Goal: Task Accomplishment & Management: Complete application form

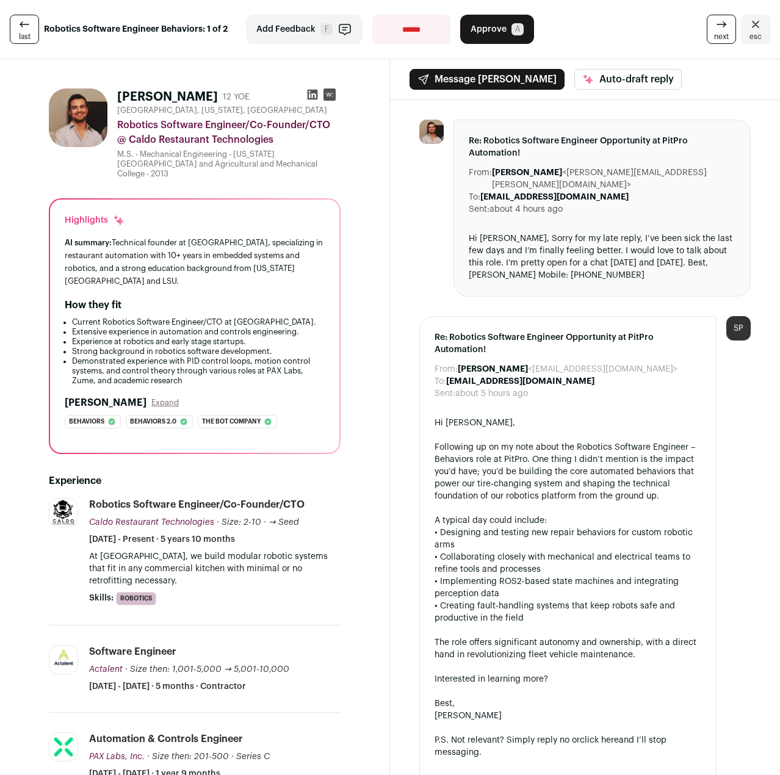
drag, startPoint x: 304, startPoint y: 142, endPoint x: 301, endPoint y: 158, distance: 16.2
click at [301, 158] on div "[GEOGRAPHIC_DATA], [US_STATE], [GEOGRAPHIC_DATA] Robotics Software Engineer/Co-…" at bounding box center [228, 142] width 223 height 73
drag, startPoint x: 289, startPoint y: 271, endPoint x: 286, endPoint y: 218, distance: 53.8
click at [286, 218] on div "Highlights AI summary: Technical founder at [GEOGRAPHIC_DATA], specializing in …" at bounding box center [194, 325] width 289 height 253
click at [286, 236] on div "AI summary: Technical founder at [GEOGRAPHIC_DATA], specializing in restaurant …" at bounding box center [195, 262] width 260 height 52
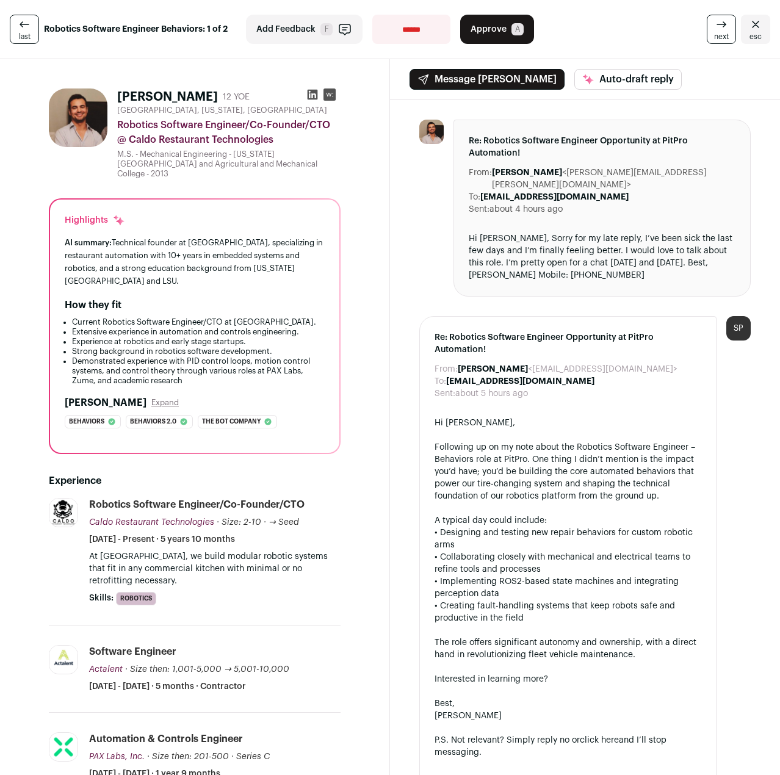
click at [293, 264] on div "AI summary: Technical founder at [GEOGRAPHIC_DATA], specializing in restaurant …" at bounding box center [195, 262] width 260 height 52
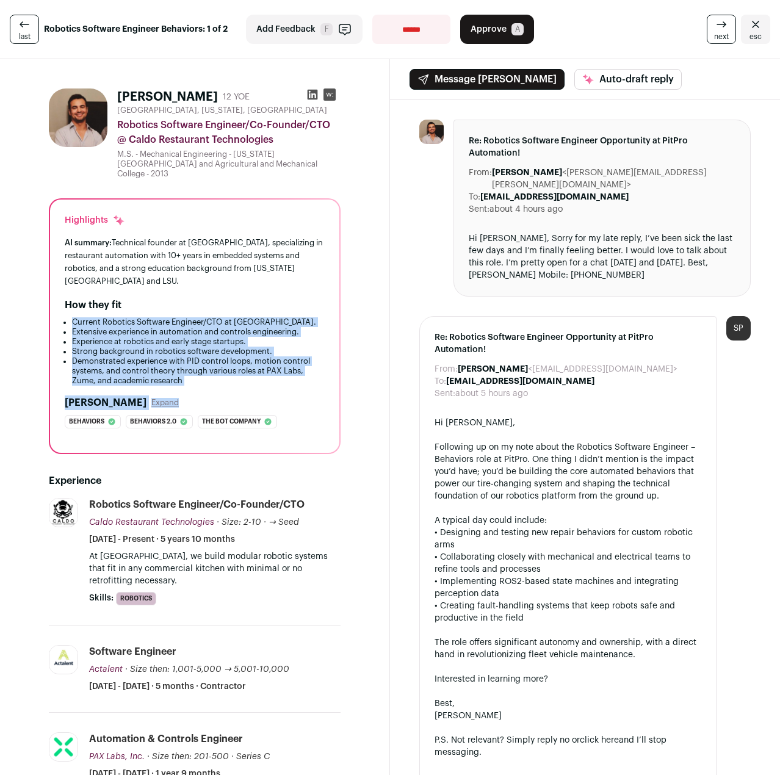
drag, startPoint x: 287, startPoint y: 289, endPoint x: 287, endPoint y: 370, distance: 81.1
click at [287, 369] on div "Highlights AI summary: Technical founder at [GEOGRAPHIC_DATA], specializing in …" at bounding box center [194, 325] width 289 height 253
click at [287, 370] on div "Highlights AI summary: Technical founder at [GEOGRAPHIC_DATA], specializing in …" at bounding box center [194, 325] width 289 height 253
drag, startPoint x: 304, startPoint y: 366, endPoint x: 287, endPoint y: 273, distance: 94.3
click at [287, 273] on div "Highlights AI summary: Technical founder at [GEOGRAPHIC_DATA], specializing in …" at bounding box center [194, 325] width 289 height 253
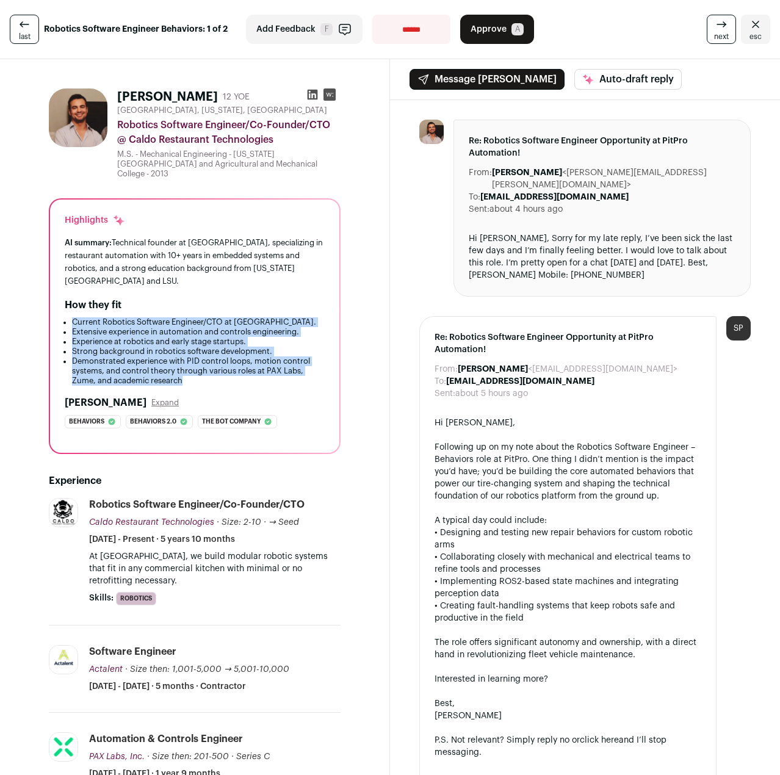
click at [287, 273] on div "Highlights AI summary: Technical founder at [GEOGRAPHIC_DATA], specializing in …" at bounding box center [194, 325] width 289 height 253
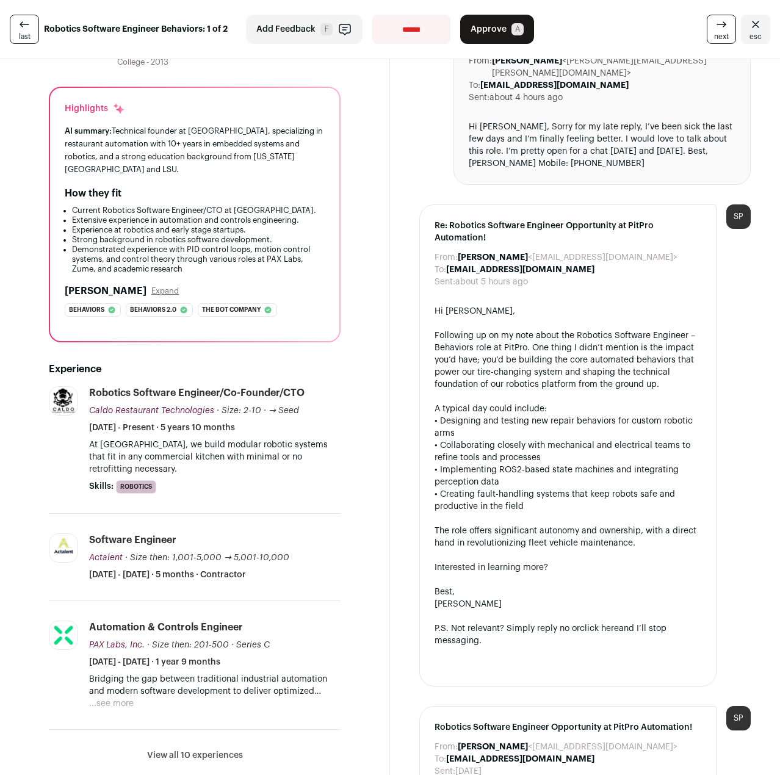
scroll to position [122, 0]
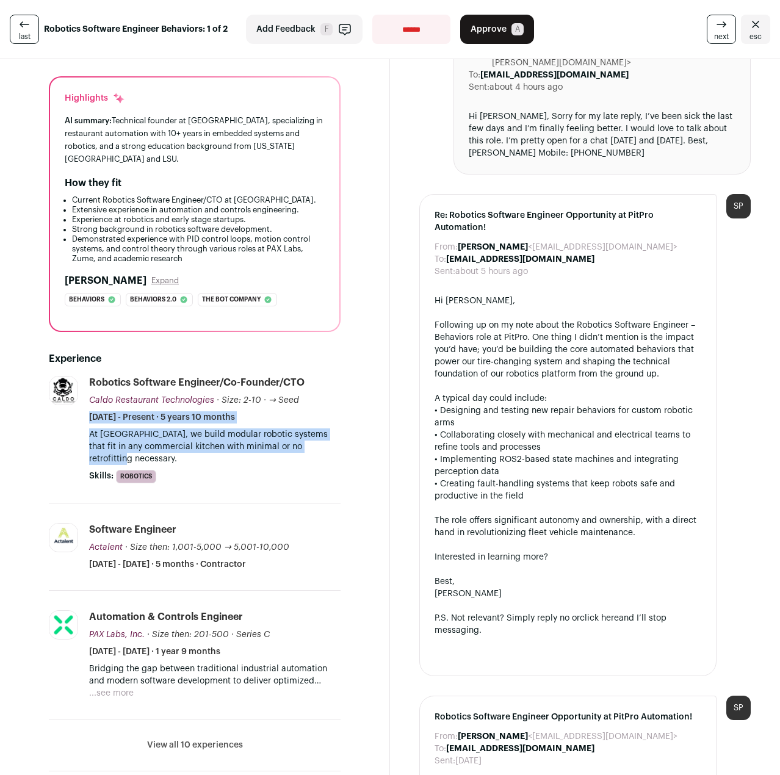
drag, startPoint x: 330, startPoint y: 412, endPoint x: 348, endPoint y: 425, distance: 22.2
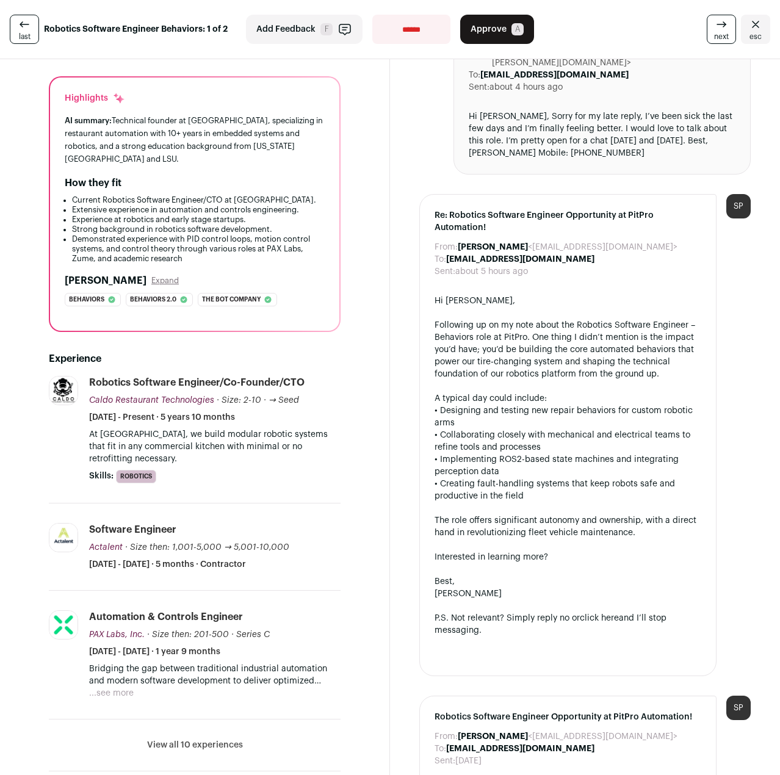
drag, startPoint x: 363, startPoint y: 425, endPoint x: 354, endPoint y: 427, distance: 8.7
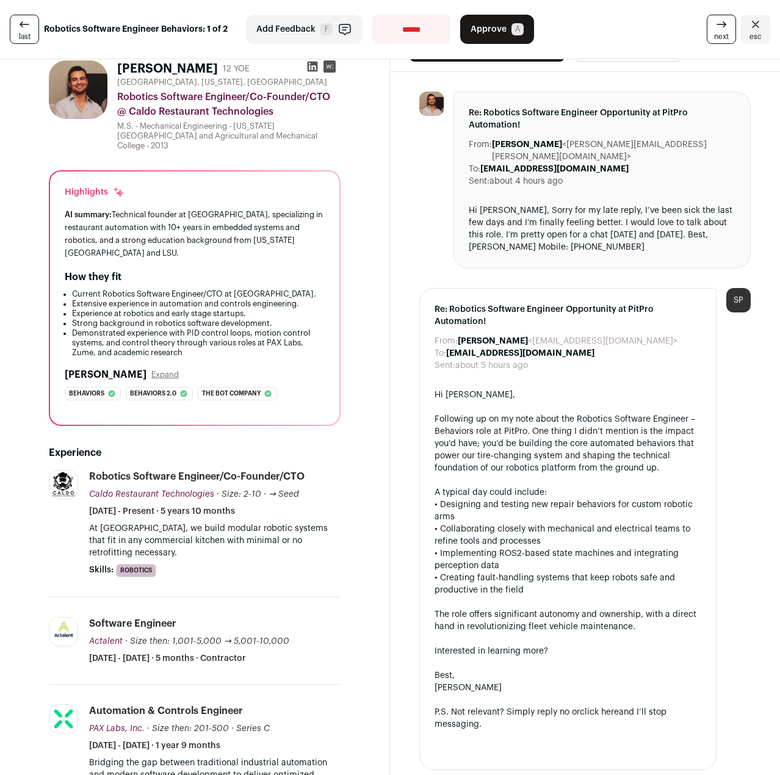
scroll to position [0, 0]
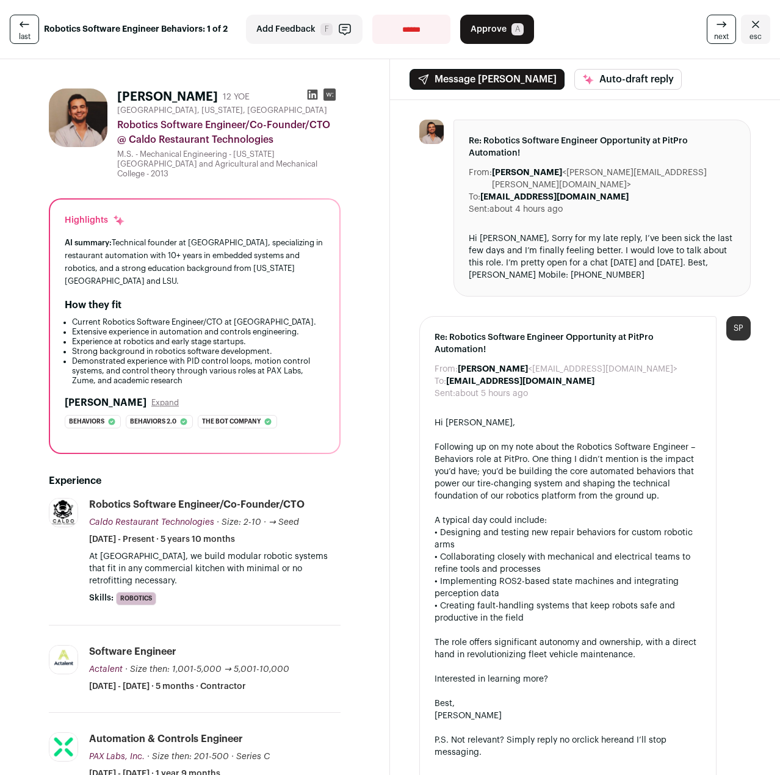
click at [307, 95] on icon at bounding box center [312, 94] width 12 height 12
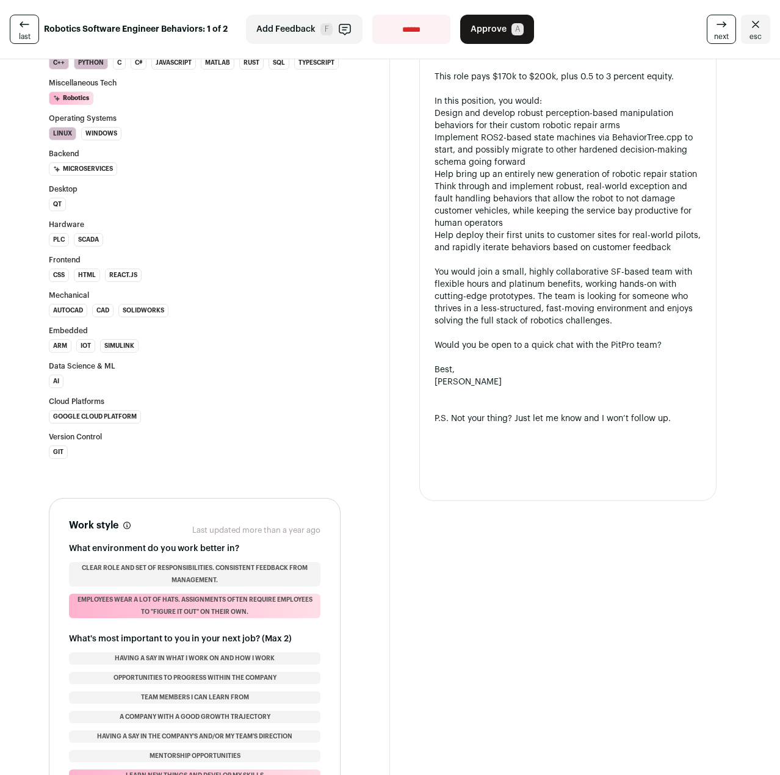
scroll to position [1098, 0]
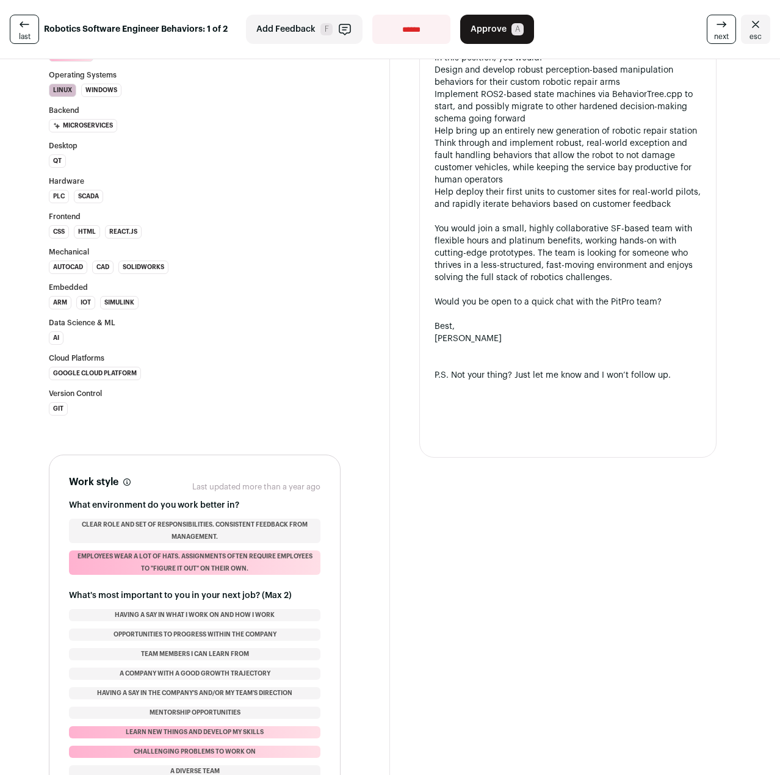
click at [211, 402] on ul "Git" at bounding box center [195, 408] width 292 height 13
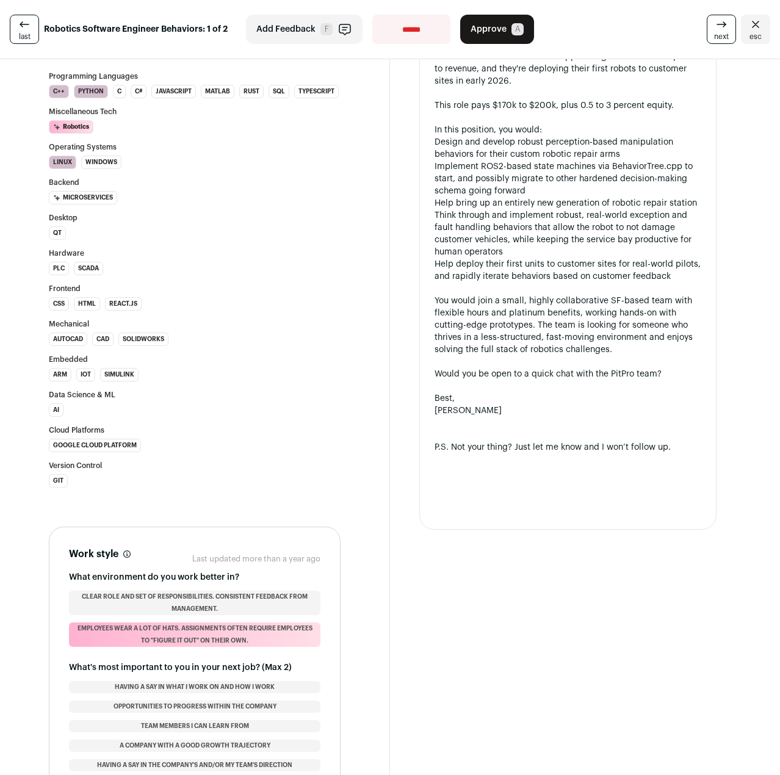
scroll to position [1143, 0]
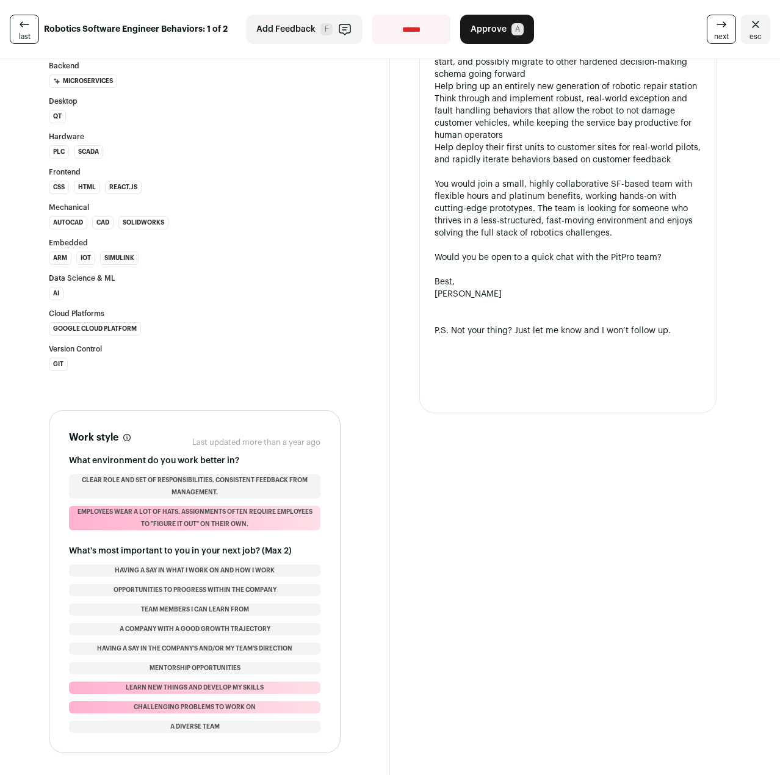
click at [258, 178] on div "Programming Languages C++ Python C C# JavaScript [GEOGRAPHIC_DATA] Rust SQL Typ…" at bounding box center [195, 163] width 292 height 415
click at [207, 287] on ul "AI" at bounding box center [195, 293] width 292 height 13
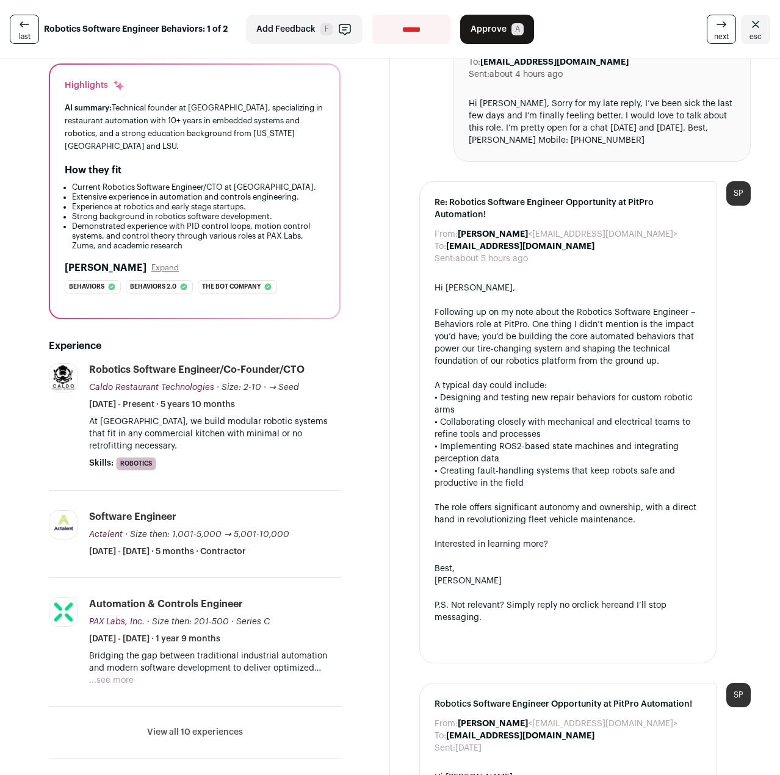
scroll to position [0, 0]
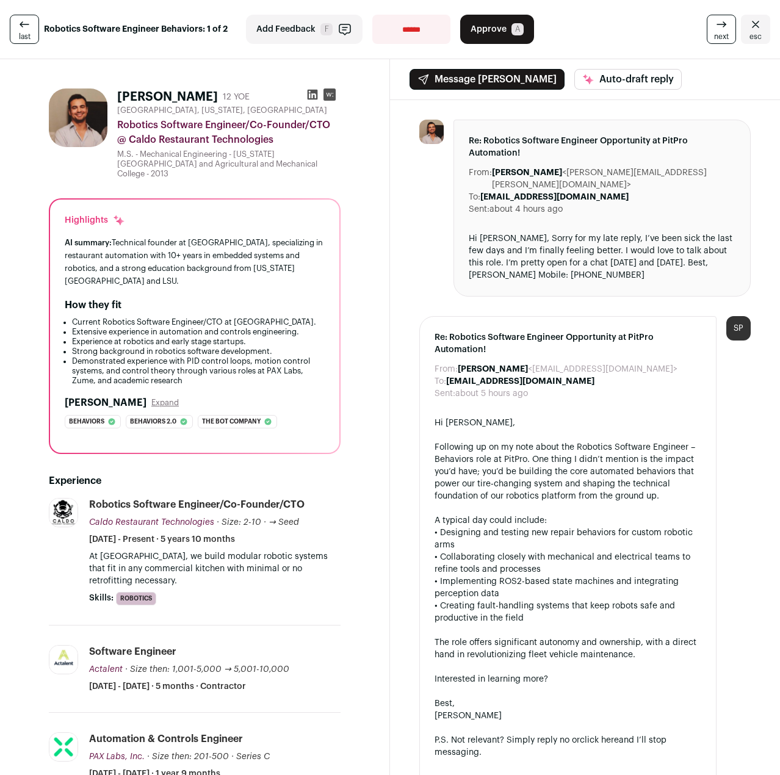
click at [504, 31] on button "Approve A" at bounding box center [497, 29] width 74 height 29
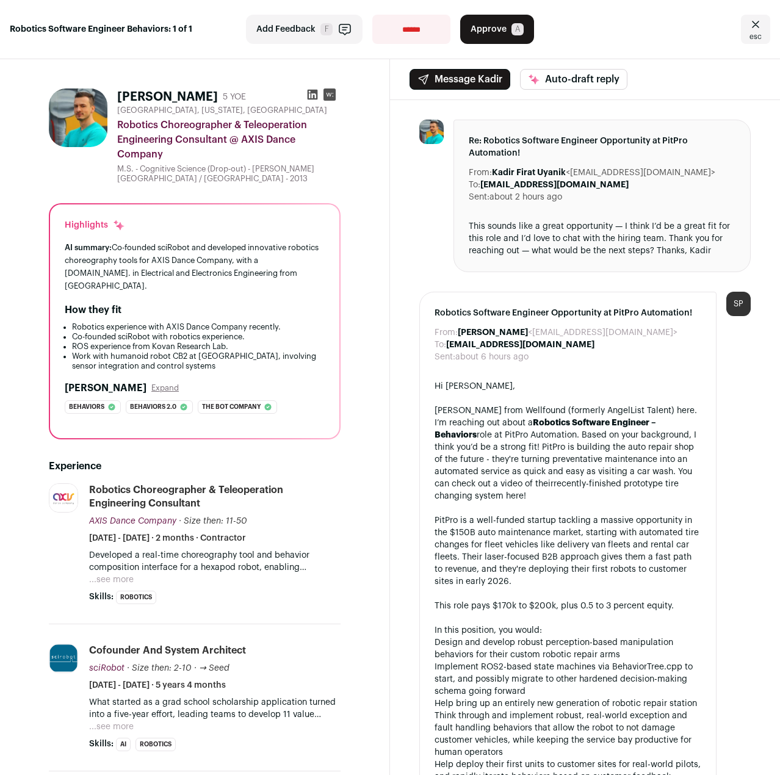
drag, startPoint x: 606, startPoint y: 190, endPoint x: 684, endPoint y: 254, distance: 101.4
click at [694, 257] on div "Re: Robotics Software Engineer Opportunity at PitPro Automation! From: Kadir Fi…" at bounding box center [601, 196] width 297 height 153
click at [653, 250] on div "This sounds like a great opportunity — I think I’d be a great fit for this role…" at bounding box center [602, 238] width 267 height 37
click at [483, 257] on div "Re: Robotics Software Engineer Opportunity at PitPro Automation! From: Kadir Fi…" at bounding box center [601, 196] width 297 height 153
drag, startPoint x: 232, startPoint y: 257, endPoint x: 223, endPoint y: 285, distance: 28.9
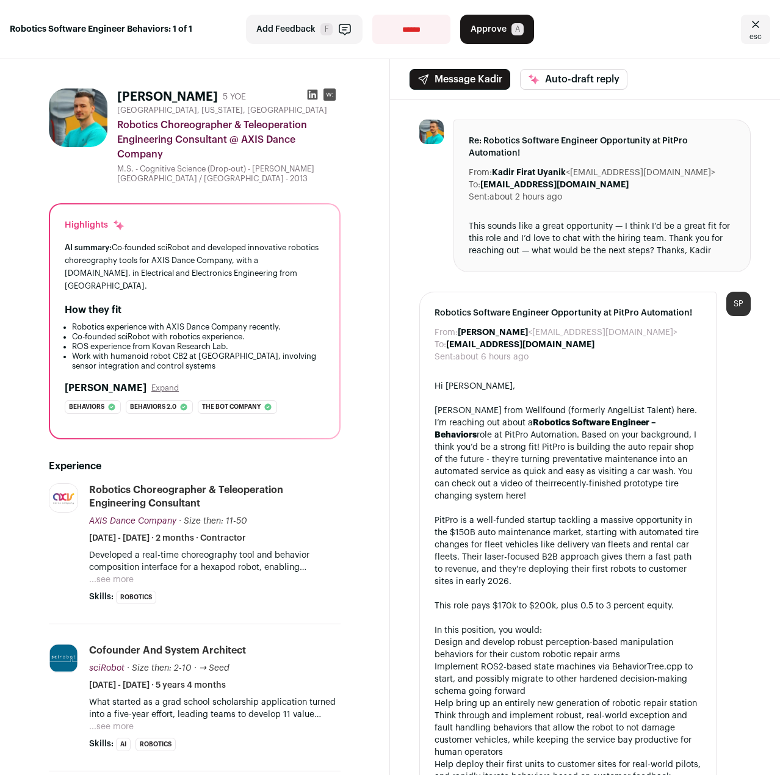
click at [223, 285] on div "AI summary: Co-founded sciRobot and developed innovative robotics choreography …" at bounding box center [195, 267] width 260 height 52
drag, startPoint x: 226, startPoint y: 227, endPoint x: 201, endPoint y: 289, distance: 66.8
click at [201, 289] on div "Highlights AI summary: Co-founded sciRobot and developed innovative robotics ch…" at bounding box center [194, 321] width 289 height 234
click at [201, 289] on div "AI summary: Co-founded sciRobot and developed innovative robotics choreography …" at bounding box center [195, 267] width 260 height 52
drag, startPoint x: 246, startPoint y: 331, endPoint x: 239, endPoint y: 297, distance: 34.5
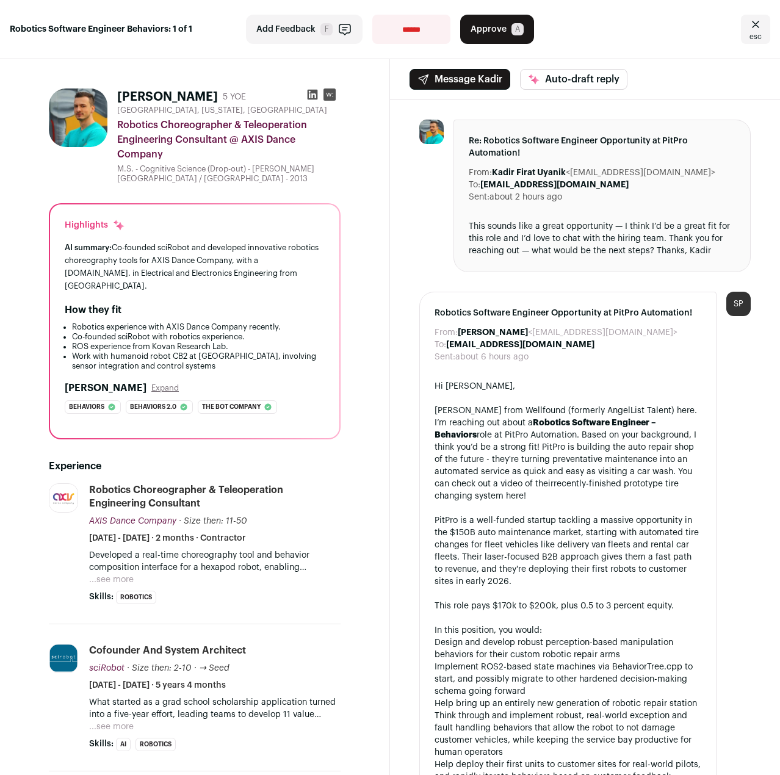
click at [239, 297] on div "Highlights AI summary: Co-founded sciRobot and developed innovative robotics ch…" at bounding box center [194, 321] width 289 height 234
drag, startPoint x: 242, startPoint y: 289, endPoint x: 245, endPoint y: 357, distance: 67.8
click at [245, 357] on div "Highlights AI summary: Co-founded sciRobot and developed innovative robotics ch…" at bounding box center [194, 321] width 289 height 234
click at [240, 364] on li "Work with humanoid robot CB2 at [GEOGRAPHIC_DATA], involving sensor integration…" at bounding box center [198, 361] width 253 height 20
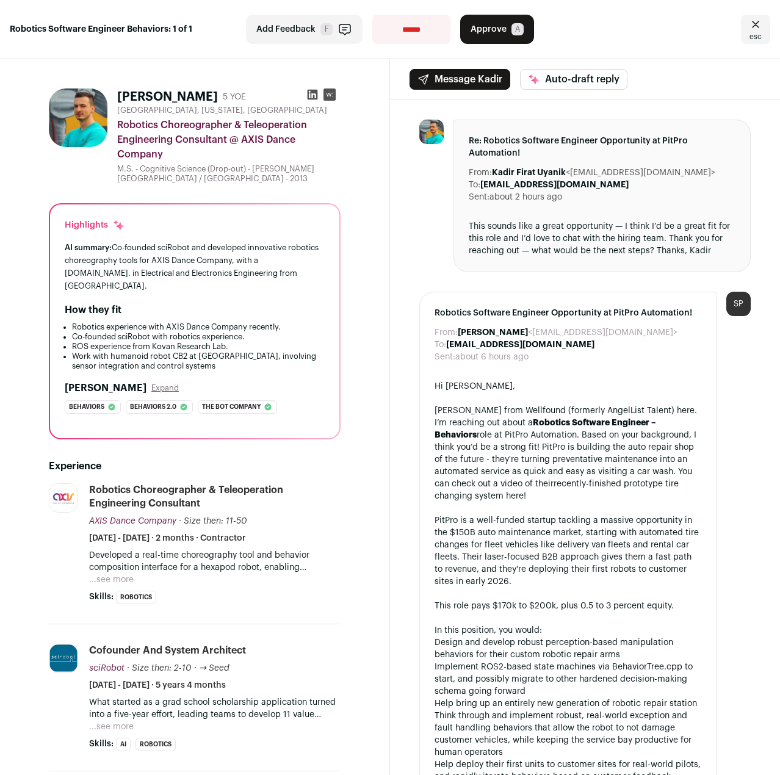
drag, startPoint x: 216, startPoint y: 316, endPoint x: 201, endPoint y: 292, distance: 27.9
click at [201, 292] on div "Highlights AI summary: Co-founded sciRobot and developed innovative robotics ch…" at bounding box center [194, 321] width 289 height 234
click at [201, 292] on div "AI summary: Co-founded sciRobot and developed innovative robotics choreography …" at bounding box center [195, 267] width 260 height 52
drag, startPoint x: 209, startPoint y: 226, endPoint x: 195, endPoint y: 289, distance: 64.4
click at [195, 289] on div "Highlights AI summary: Co-founded sciRobot and developed innovative robotics ch…" at bounding box center [194, 321] width 289 height 234
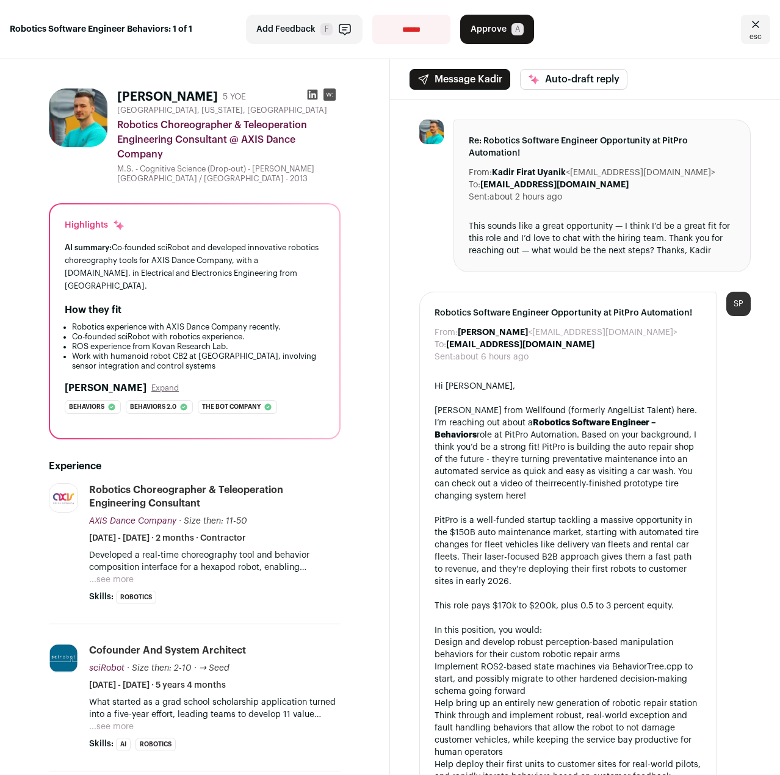
click at [195, 289] on div "AI summary: Co-founded sciRobot and developed innovative robotics choreography …" at bounding box center [195, 267] width 260 height 52
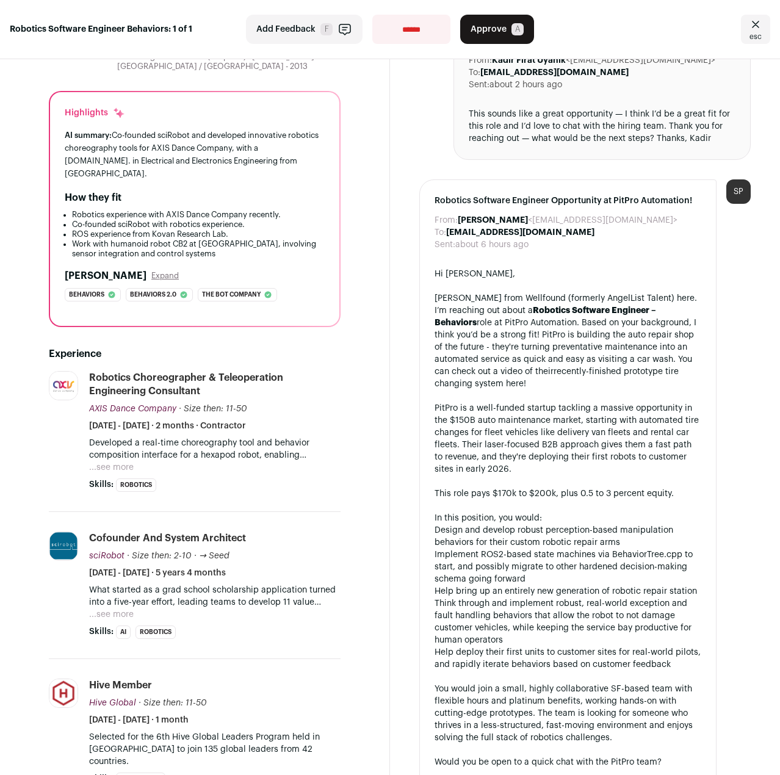
scroll to position [122, 0]
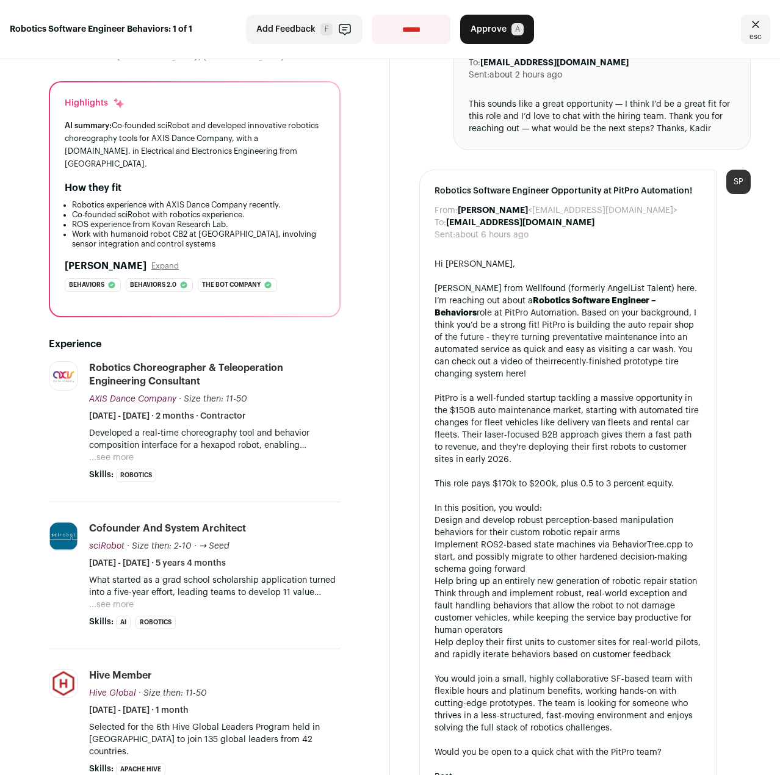
click at [110, 451] on button "...see more" at bounding box center [111, 457] width 45 height 12
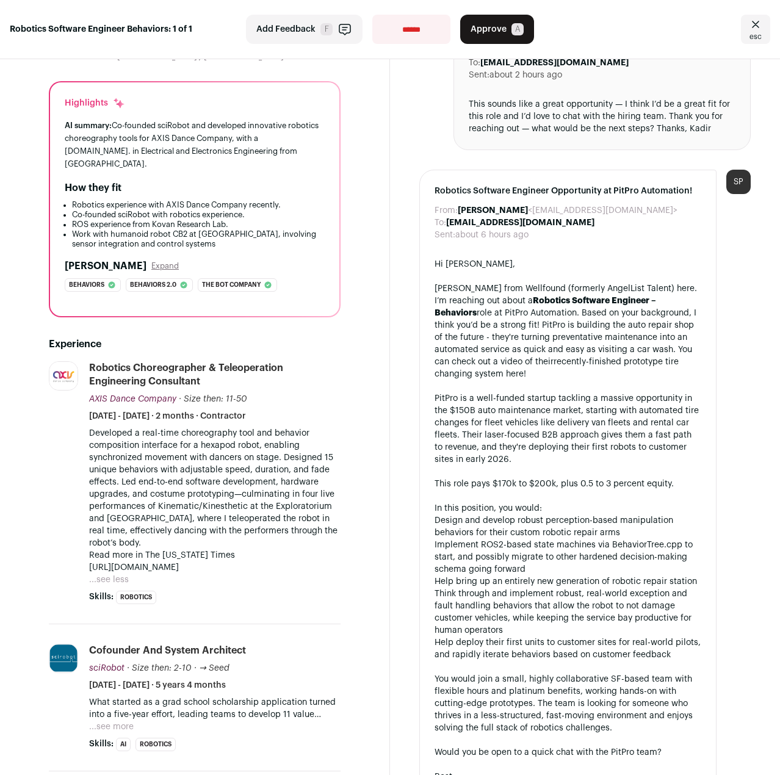
drag, startPoint x: 77, startPoint y: 437, endPoint x: 252, endPoint y: 537, distance: 200.8
click at [252, 537] on li "AXIS Dance Company [DOMAIN_NAME] Add to company list Public / Private Private V…" at bounding box center [195, 492] width 292 height 263
click at [246, 541] on p "Developed a real-time choreography tool and behavior composition interface for …" at bounding box center [214, 488] width 251 height 122
drag, startPoint x: 208, startPoint y: 537, endPoint x: 259, endPoint y: 528, distance: 52.0
click at [283, 531] on p "Developed a real-time choreography tool and behavior composition interface for …" at bounding box center [214, 488] width 251 height 122
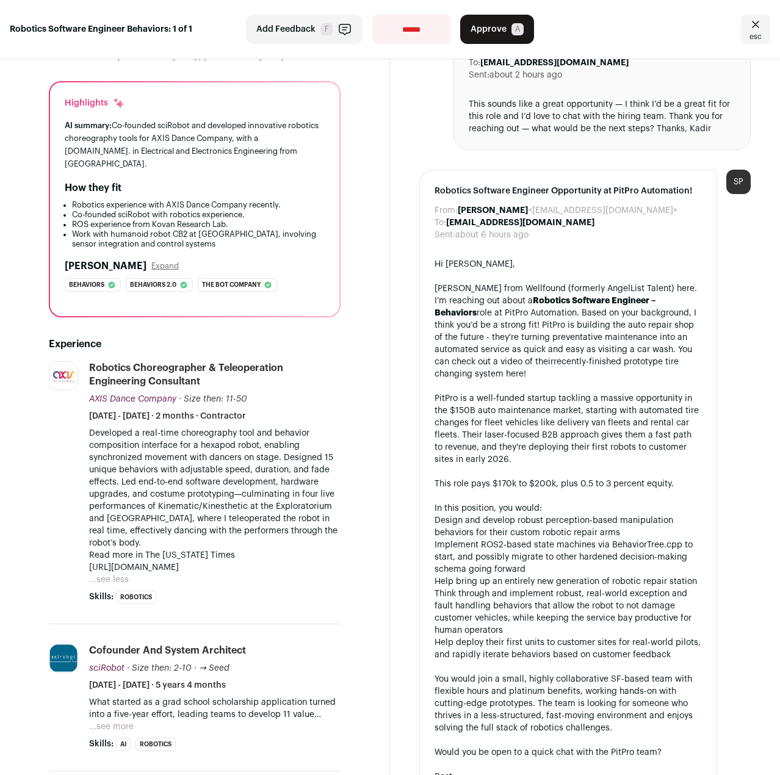
click at [253, 519] on p "Developed a real-time choreography tool and behavior composition interface for …" at bounding box center [214, 488] width 251 height 122
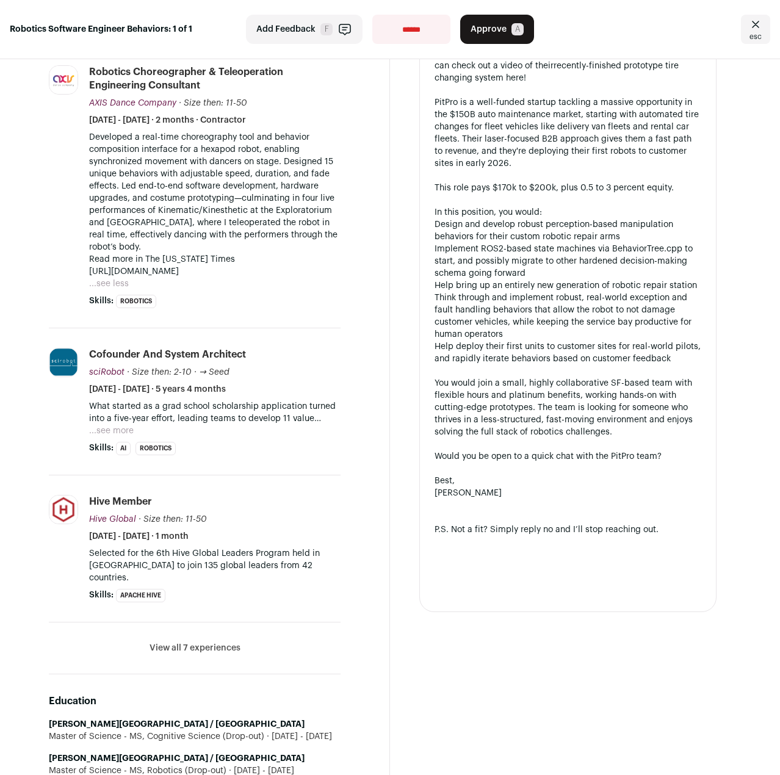
scroll to position [427, 0]
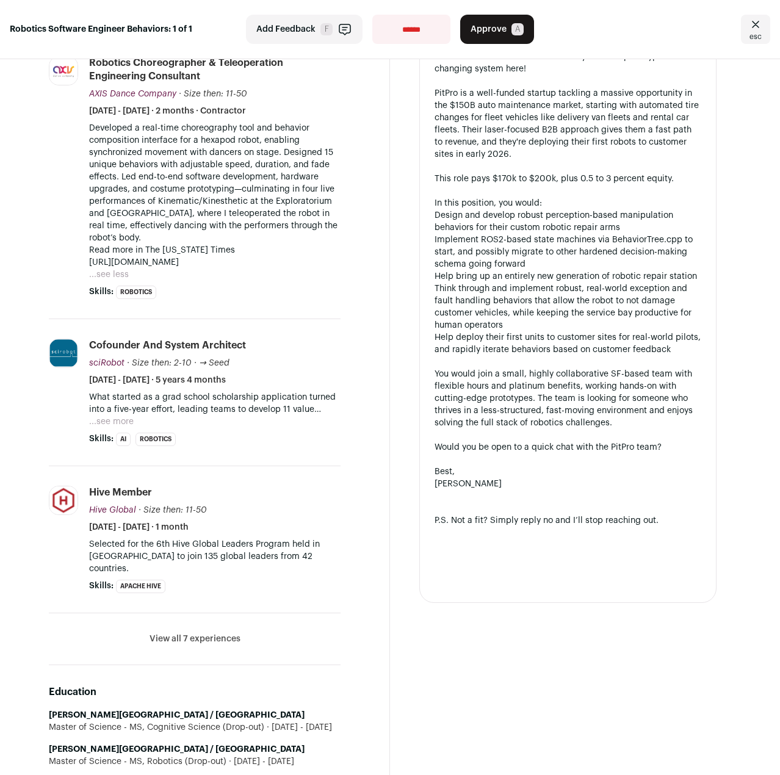
click at [114, 428] on button "...see more" at bounding box center [111, 421] width 45 height 12
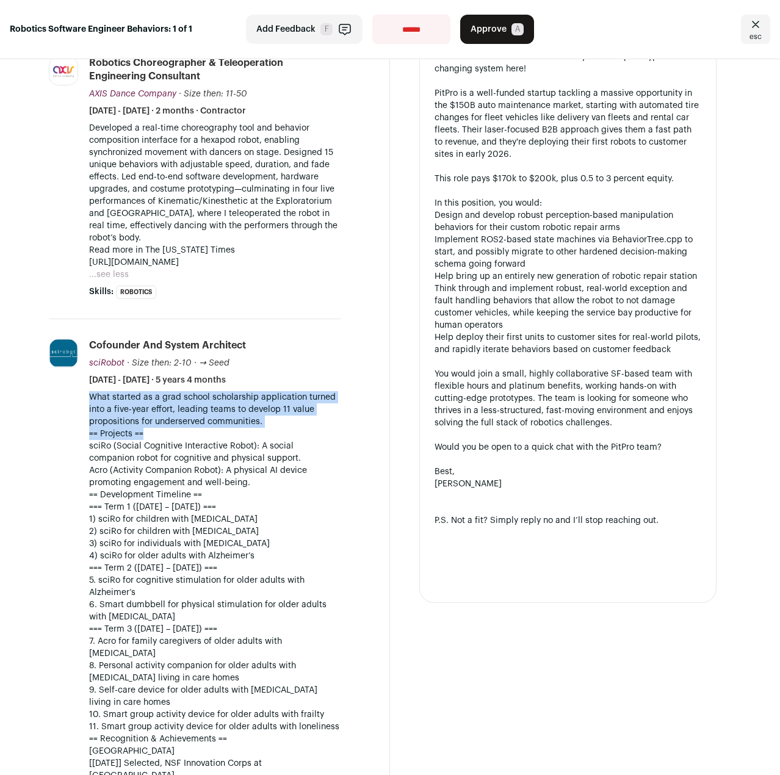
drag, startPoint x: 87, startPoint y: 408, endPoint x: 225, endPoint y: 448, distance: 144.4
click at [225, 448] on li "sciRobot [DOMAIN_NAME] Add to company list Public / Private Private Valuation U…" at bounding box center [195, 661] width 292 height 684
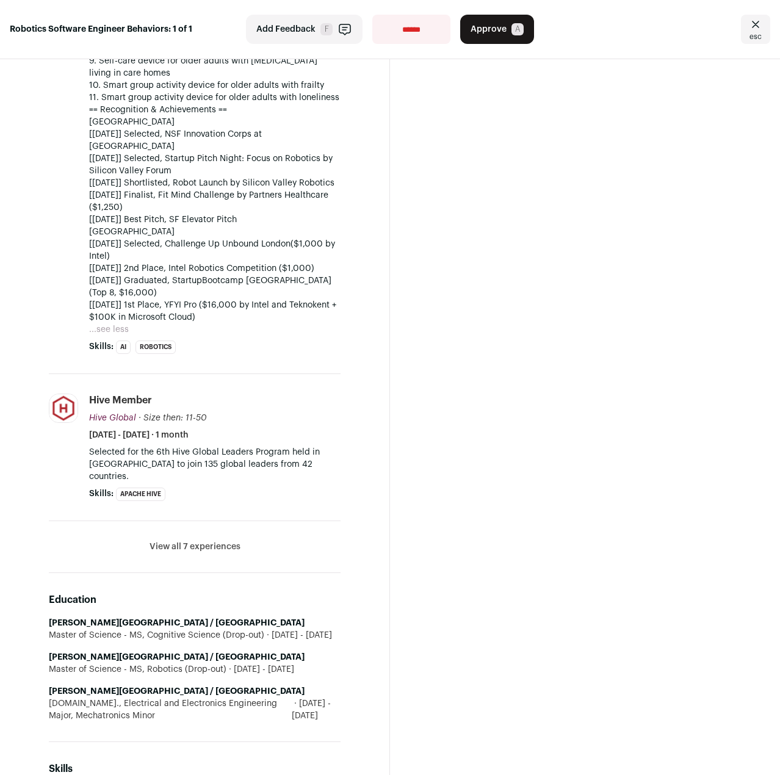
scroll to position [1098, 0]
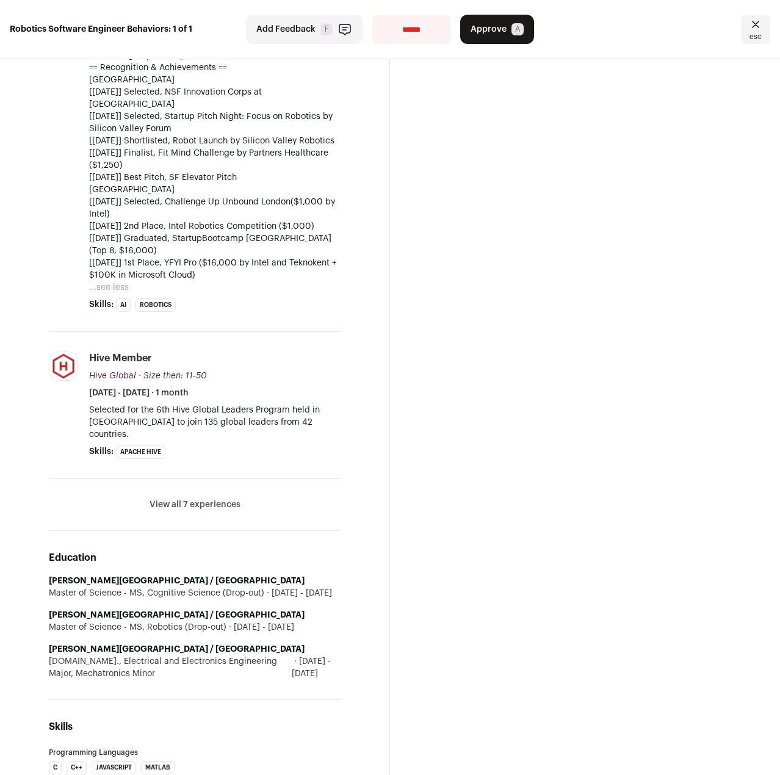
drag, startPoint x: 318, startPoint y: 423, endPoint x: 293, endPoint y: 431, distance: 26.2
click at [293, 431] on li "Hive Member Hive Global Hive Global [DOMAIN_NAME] Add to company list Public / …" at bounding box center [214, 404] width 251 height 107
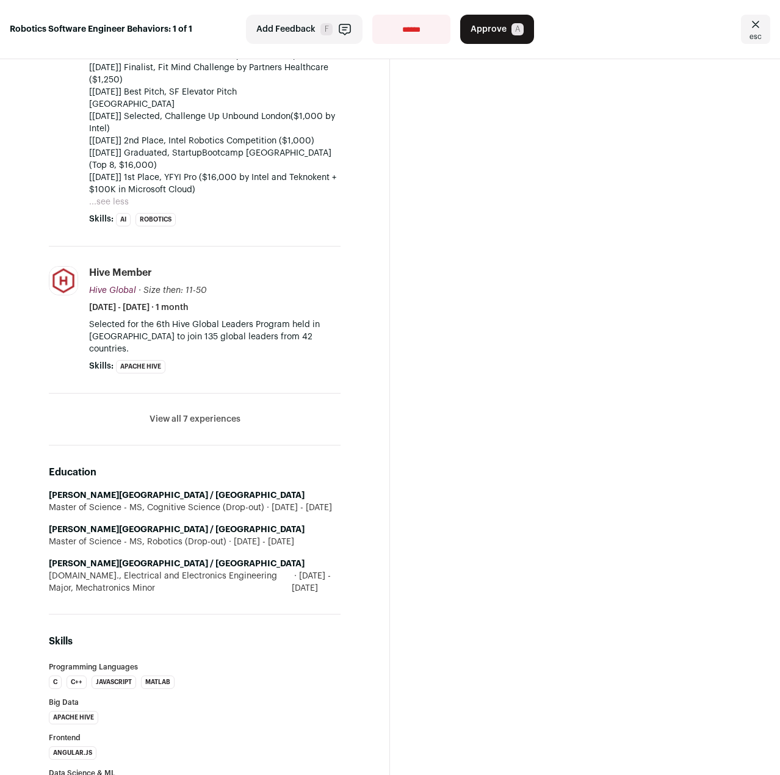
scroll to position [1285, 0]
